Goal: Task Accomplishment & Management: Manage account settings

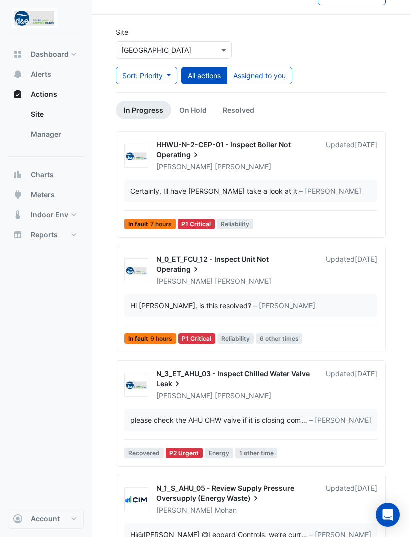
scroll to position [22, 0]
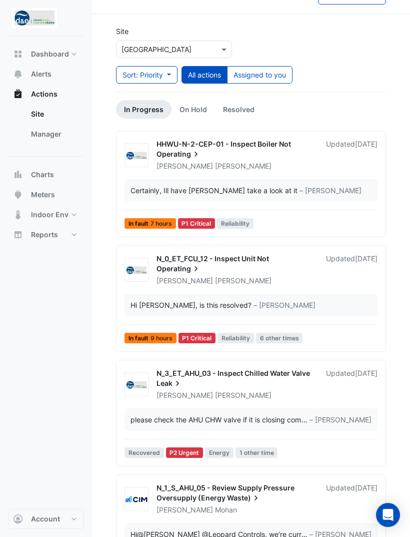
click at [279, 201] on div "Certainly, Ill have [PERSON_NAME] take a look at it – [PERSON_NAME]" at bounding box center [251, 190] width 253 height 23
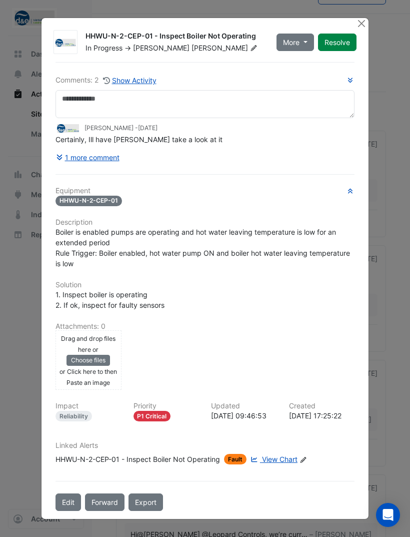
click at [363, 21] on button "Close" at bounding box center [361, 23] width 11 height 11
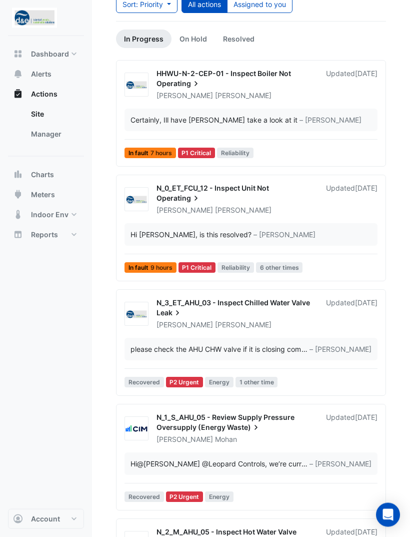
scroll to position [94, 0]
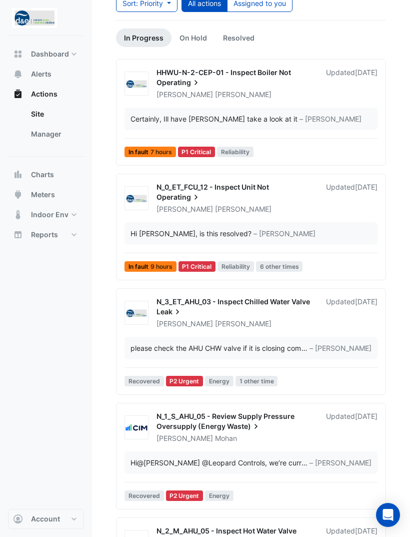
click at [351, 208] on div "Updated [DATE]" at bounding box center [352, 198] width 52 height 32
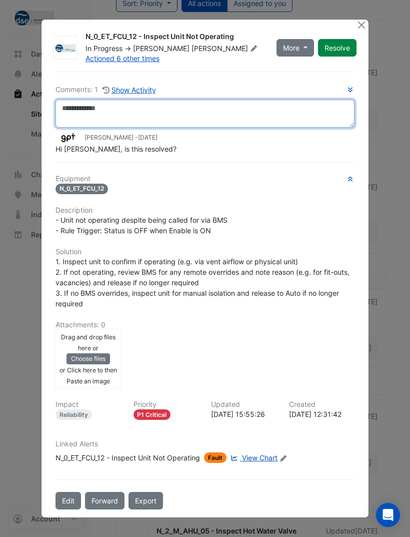
click at [235, 128] on textarea at bounding box center [205, 114] width 299 height 28
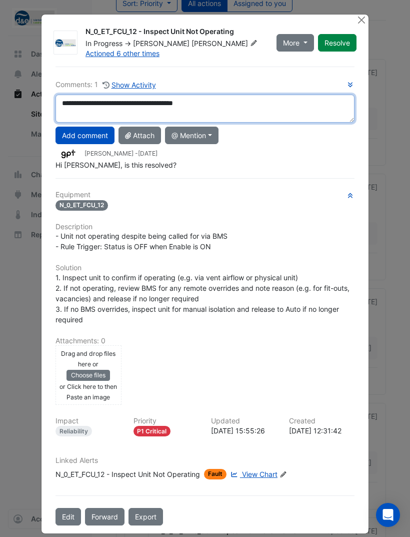
type textarea "**********"
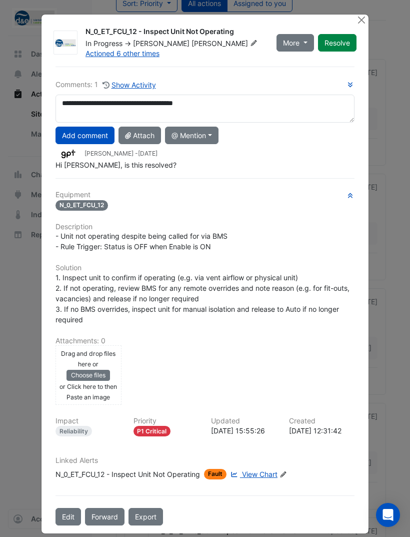
click at [99, 140] on button "Add comment" at bounding box center [85, 136] width 59 height 18
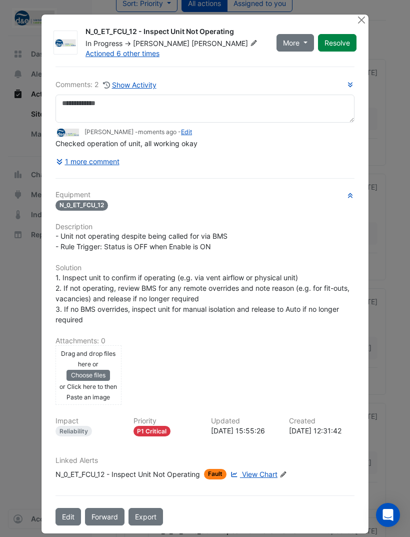
click at [336, 48] on button "Resolve" at bounding box center [337, 43] width 39 height 18
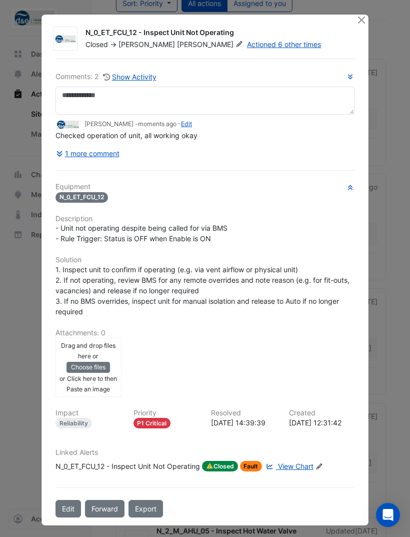
click at [364, 25] on button "Close" at bounding box center [361, 20] width 11 height 11
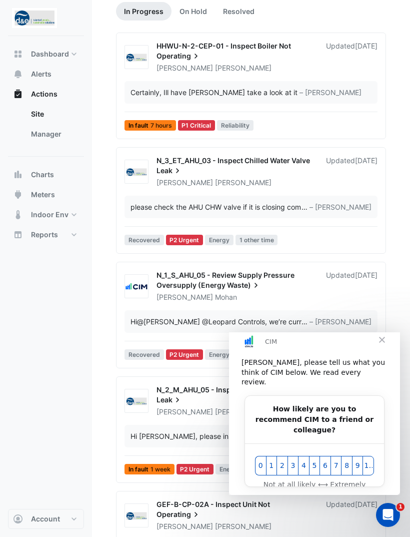
click at [384, 343] on span "Close" at bounding box center [382, 340] width 36 height 36
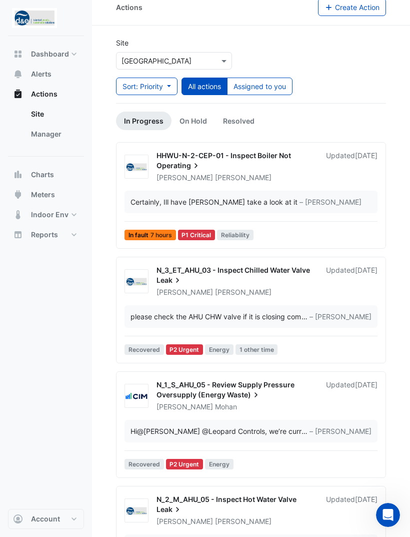
scroll to position [11, 0]
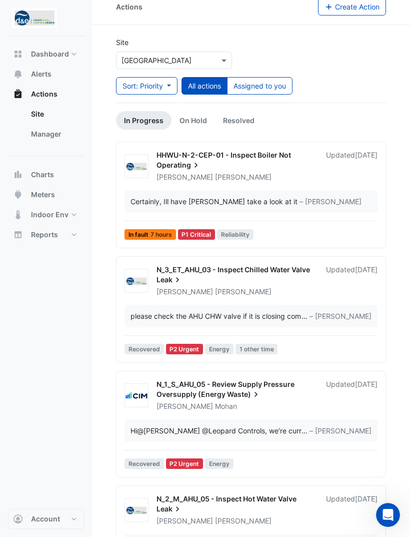
click at [270, 88] on button "Assigned to you" at bounding box center [260, 86] width 66 height 18
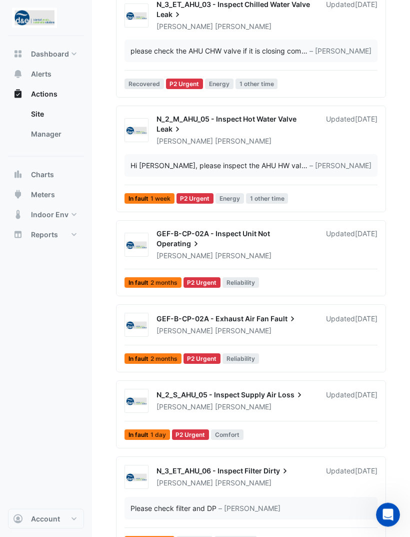
scroll to position [164, 0]
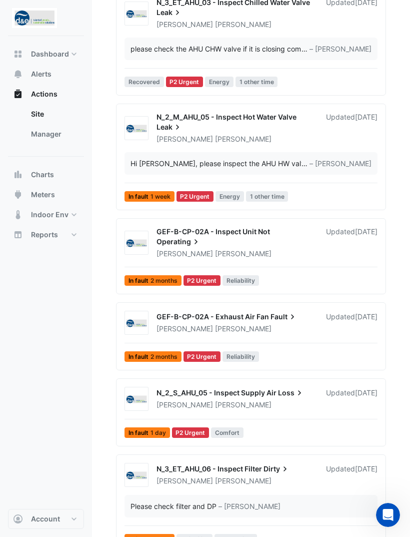
click at [284, 410] on div "[PERSON_NAME]" at bounding box center [236, 405] width 160 height 10
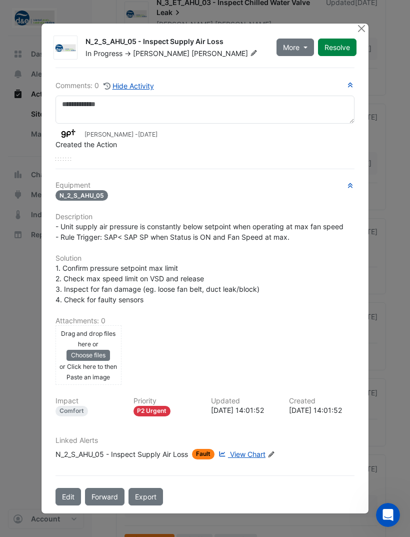
click at [366, 34] on button "Close" at bounding box center [361, 29] width 11 height 11
